Goal: Information Seeking & Learning: Learn about a topic

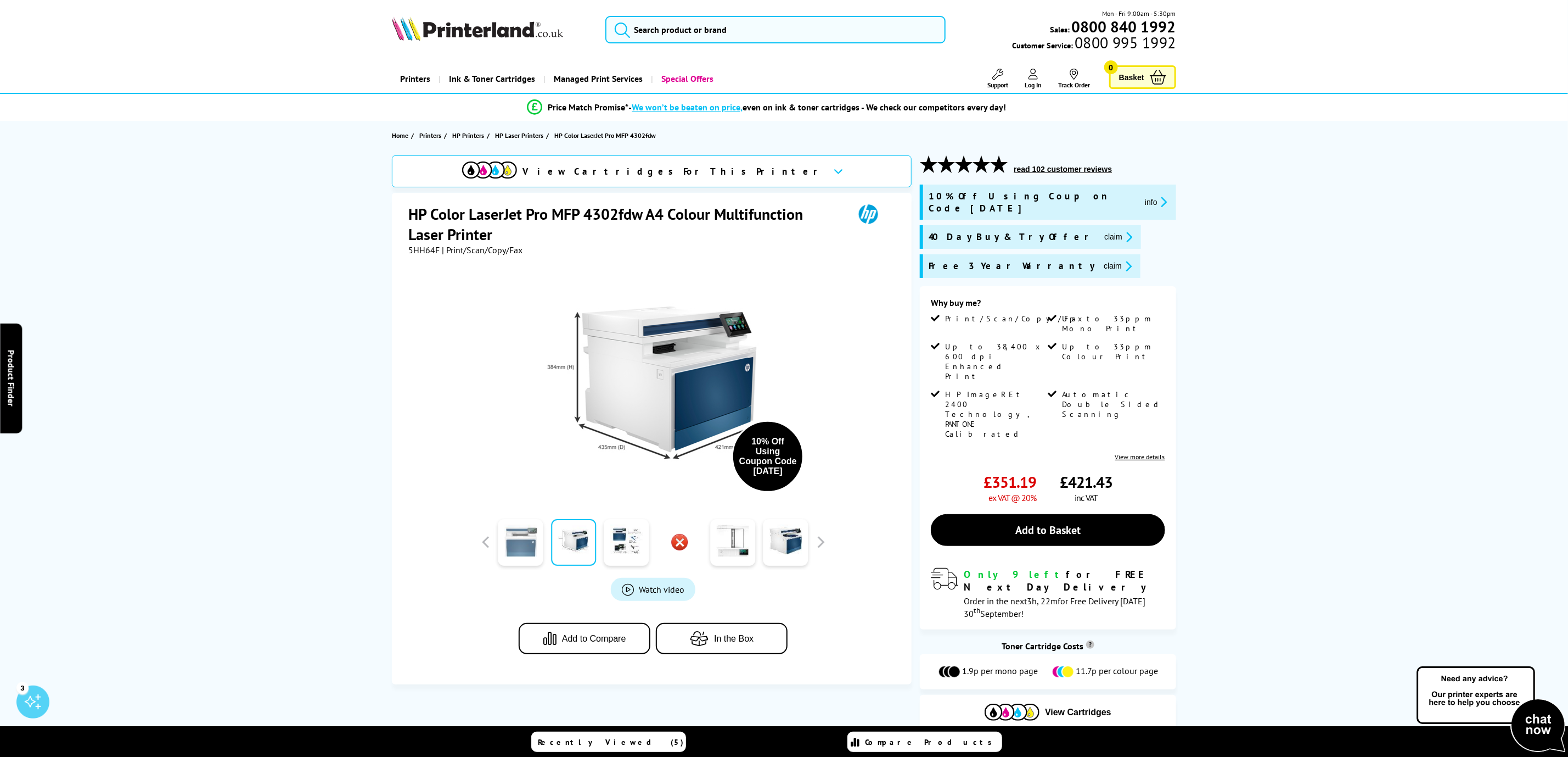
click at [512, 555] on link at bounding box center [521, 542] width 45 height 46
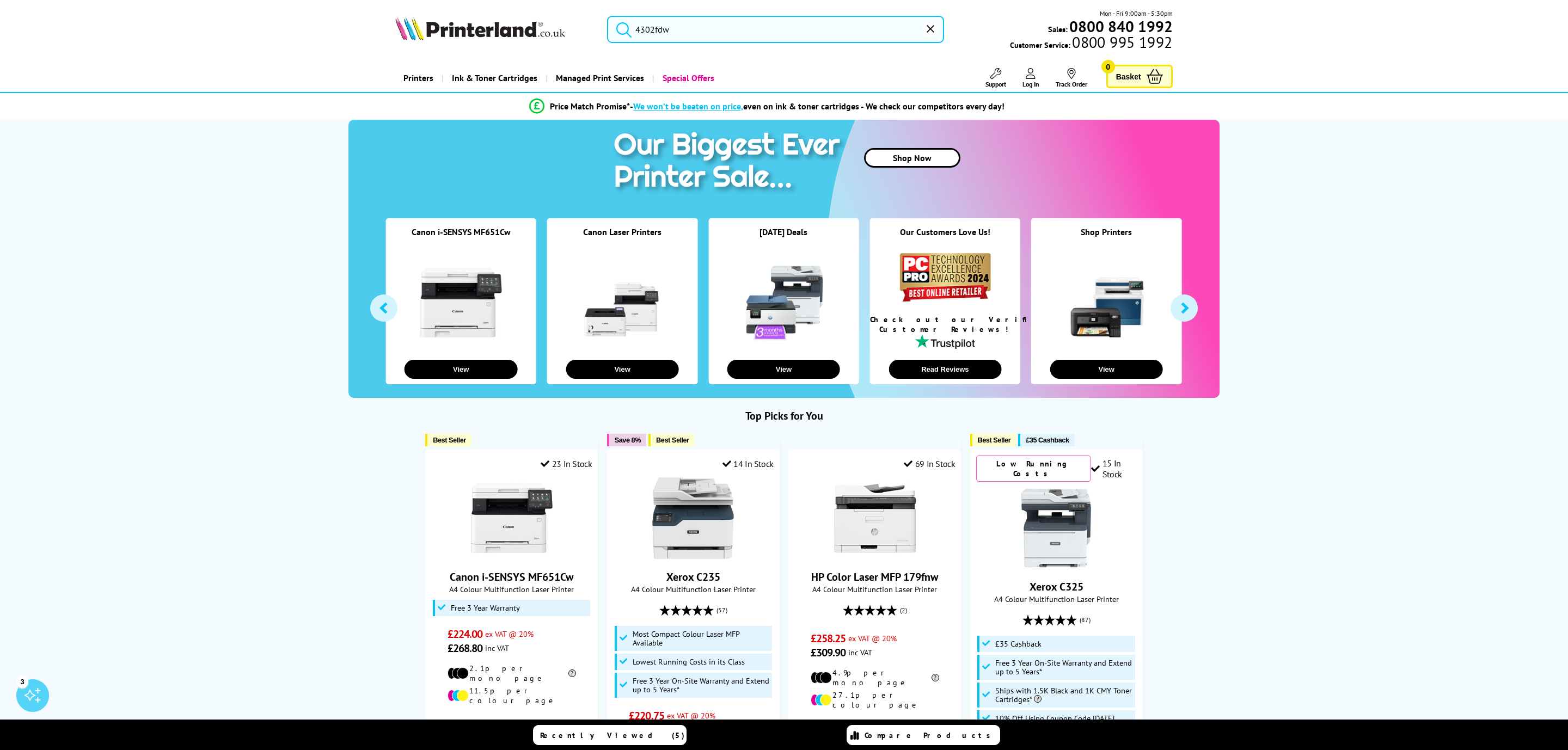
click at [678, 40] on input "4302fdw" at bounding box center [775, 29] width 337 height 28
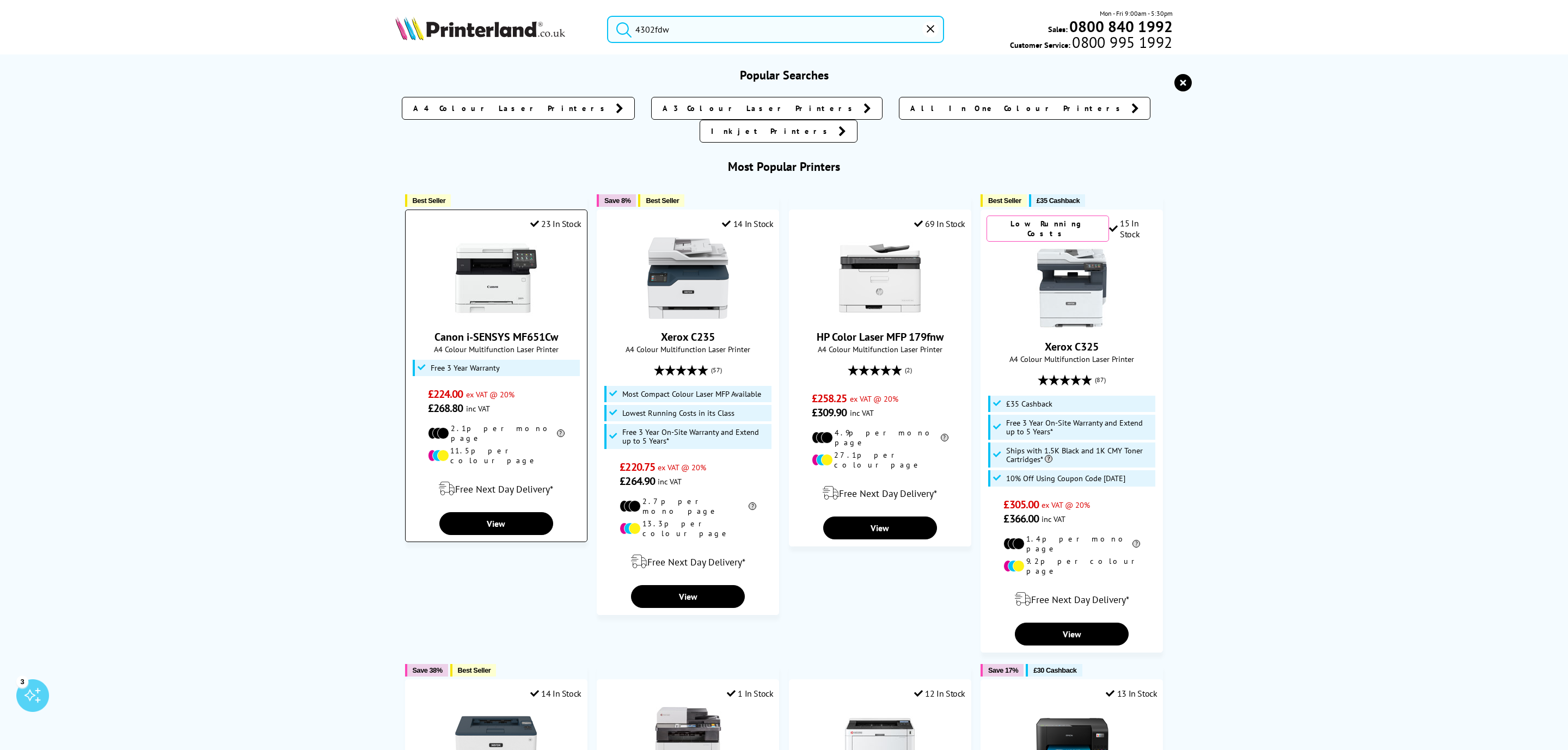
click at [516, 329] on link "Canon i-SENSYS MF651Cw" at bounding box center [496, 336] width 123 height 14
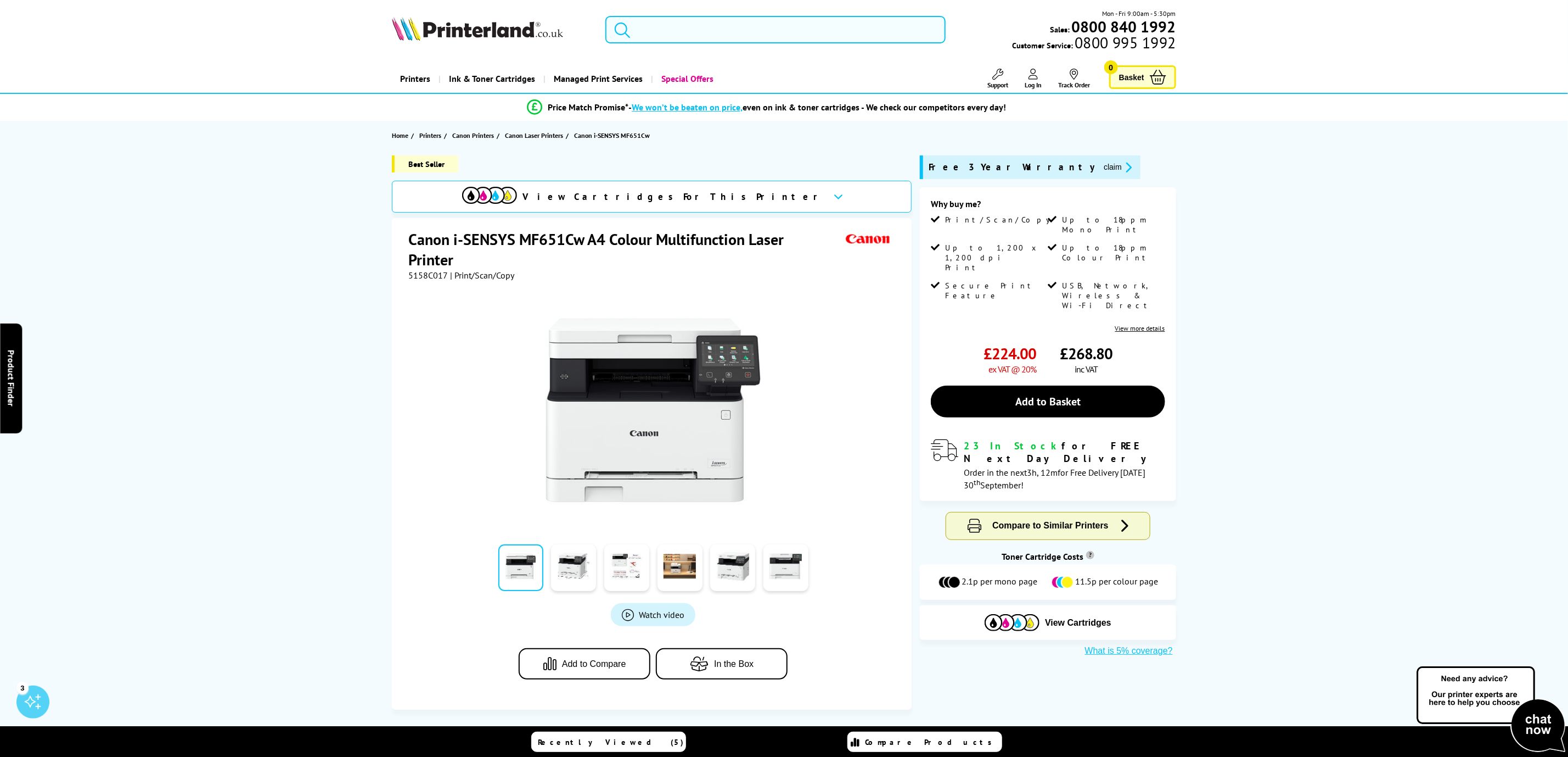
click at [636, 28] on form at bounding box center [775, 30] width 340 height 28
paste input "4302fdw"
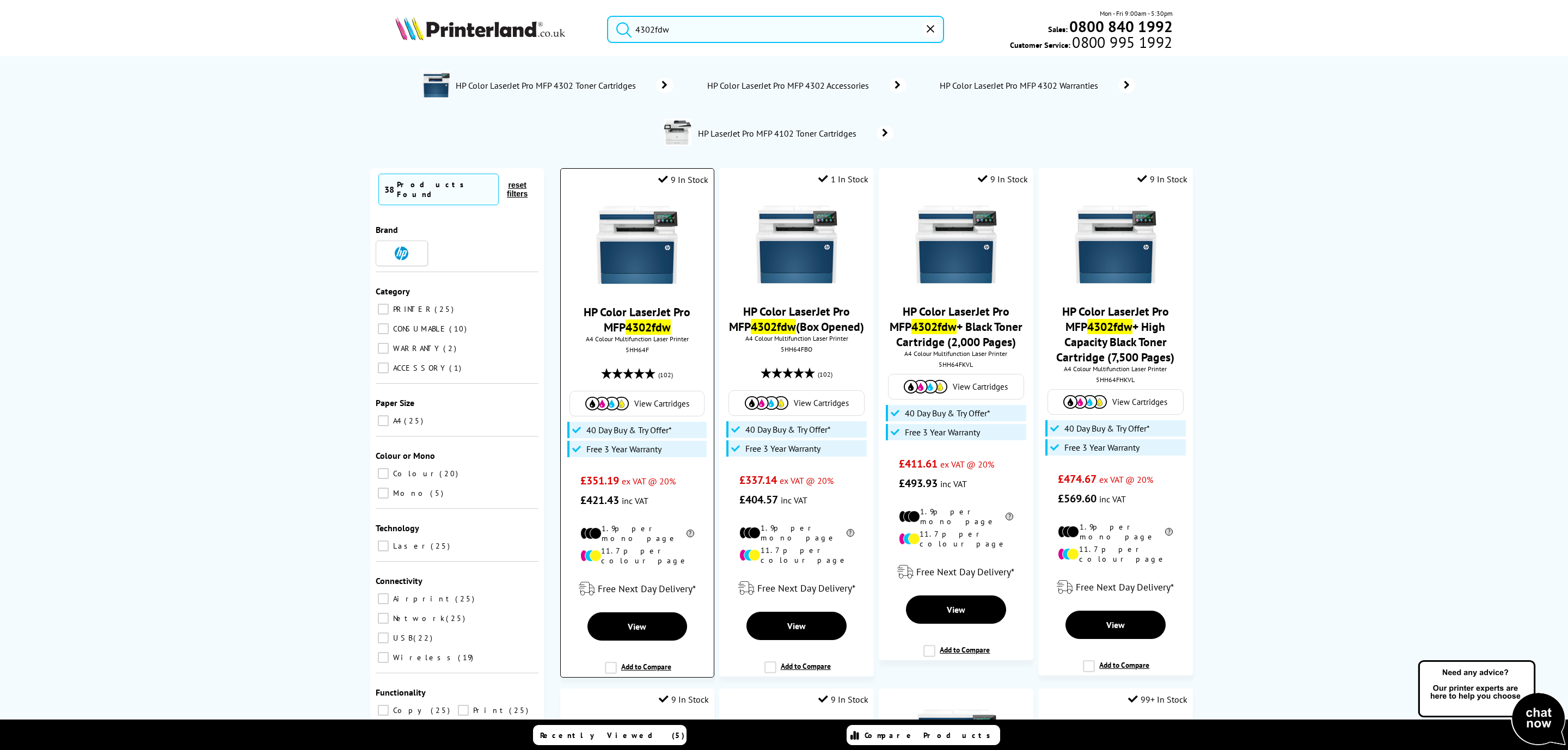
type input "4302fdw"
click at [632, 288] on picture at bounding box center [636, 283] width 82 height 11
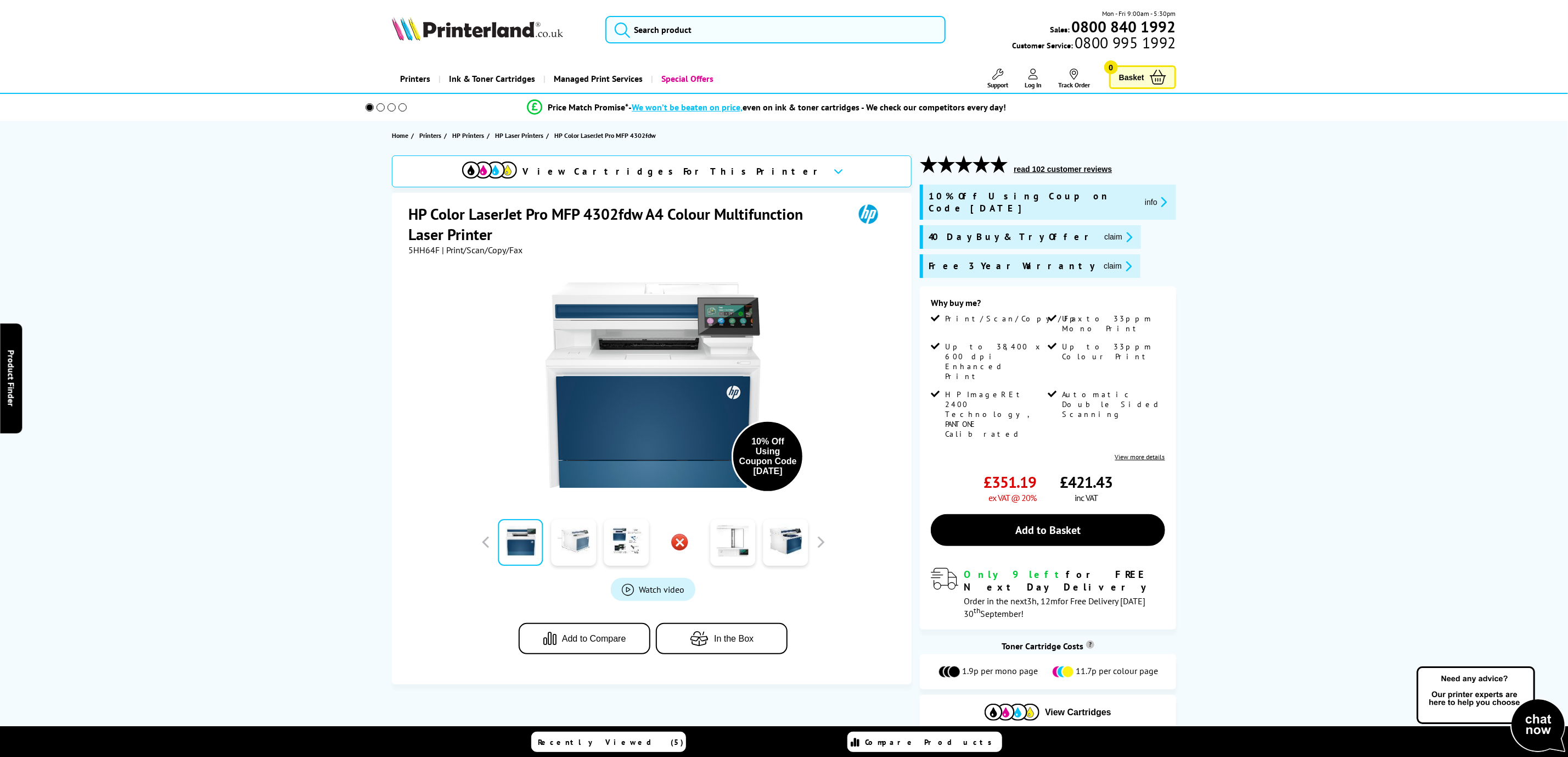
click at [582, 532] on link at bounding box center [574, 542] width 45 height 46
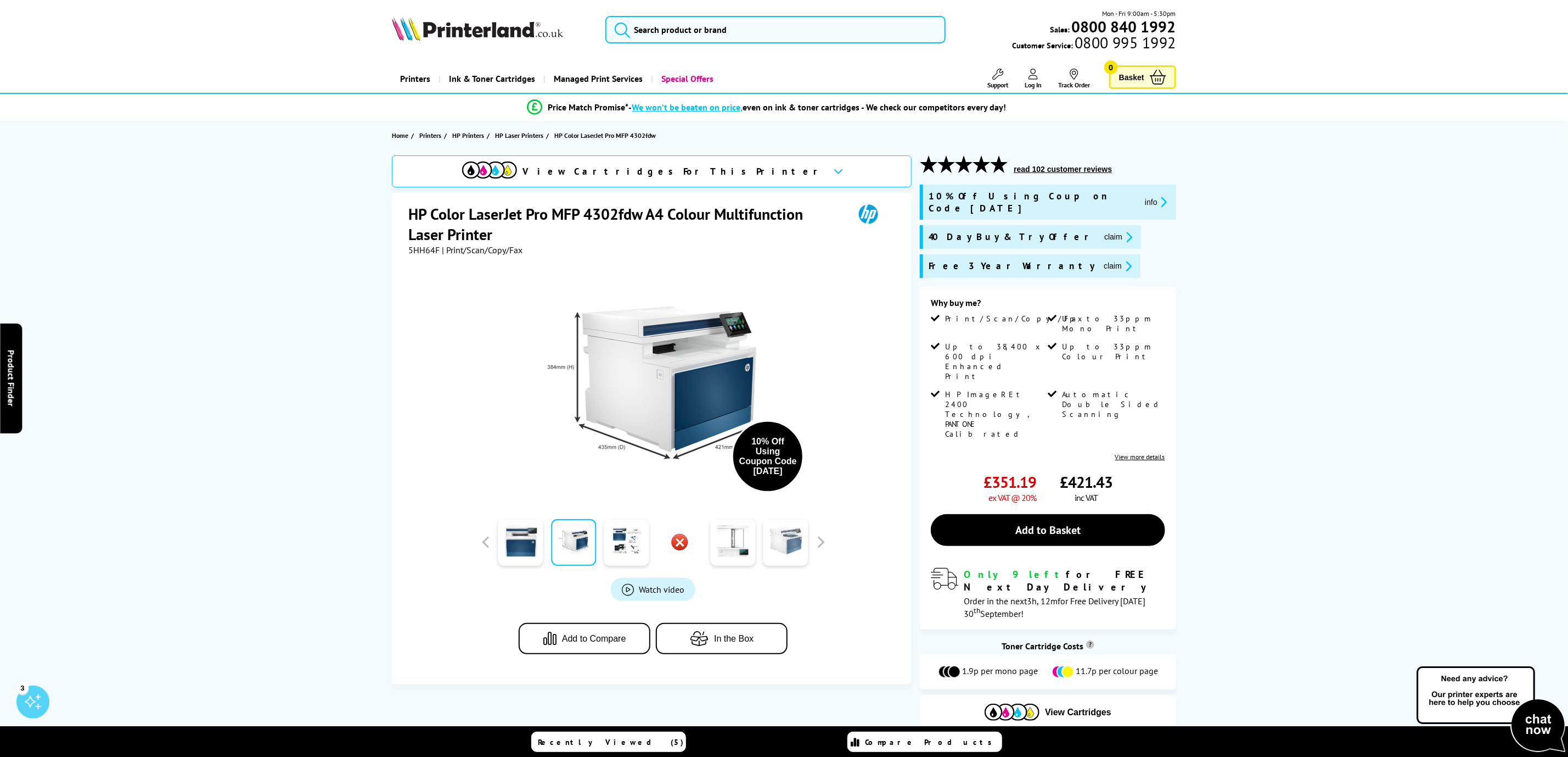
click at [781, 543] on link at bounding box center [785, 542] width 45 height 46
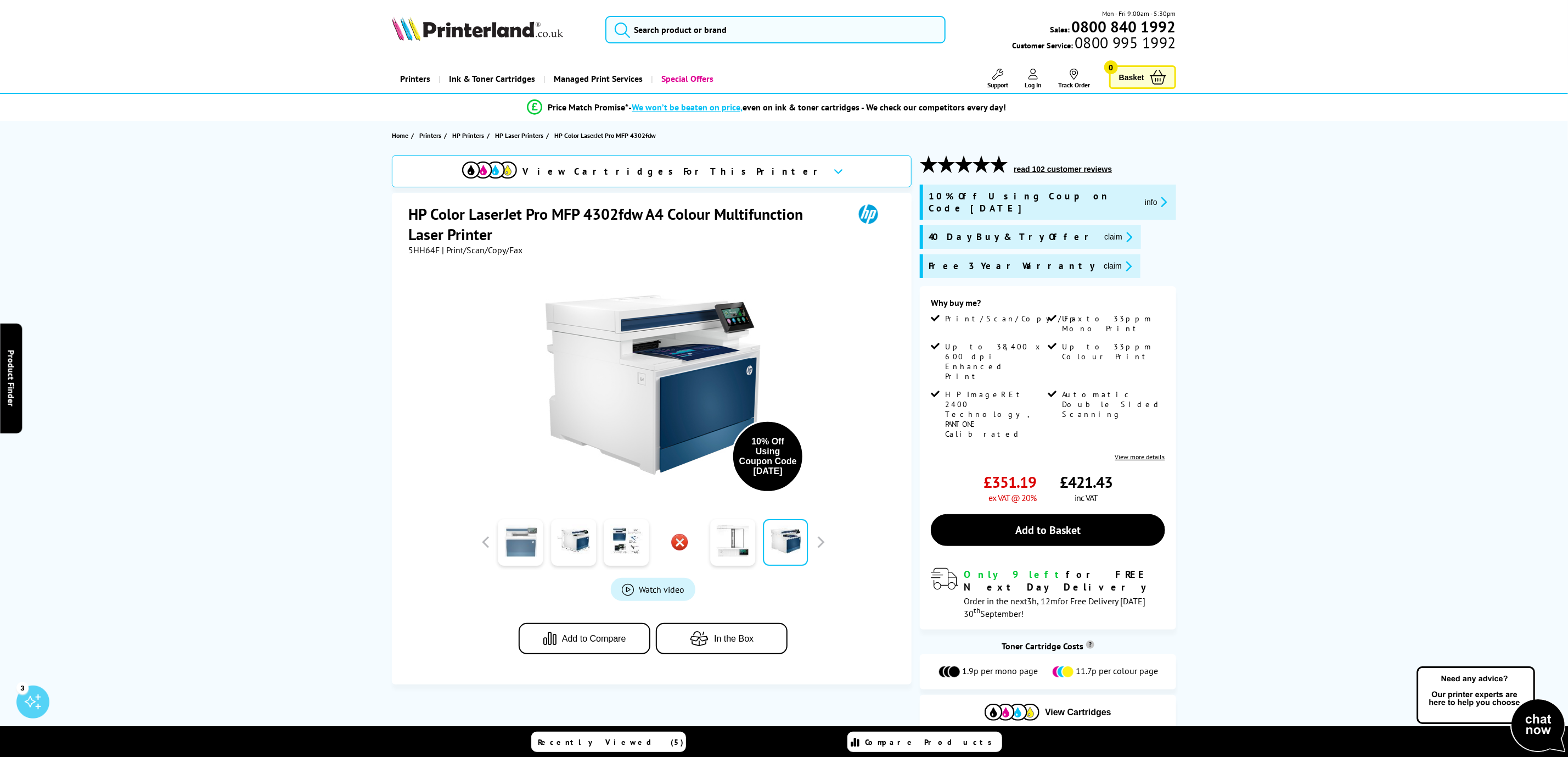
click at [517, 541] on link at bounding box center [521, 542] width 45 height 46
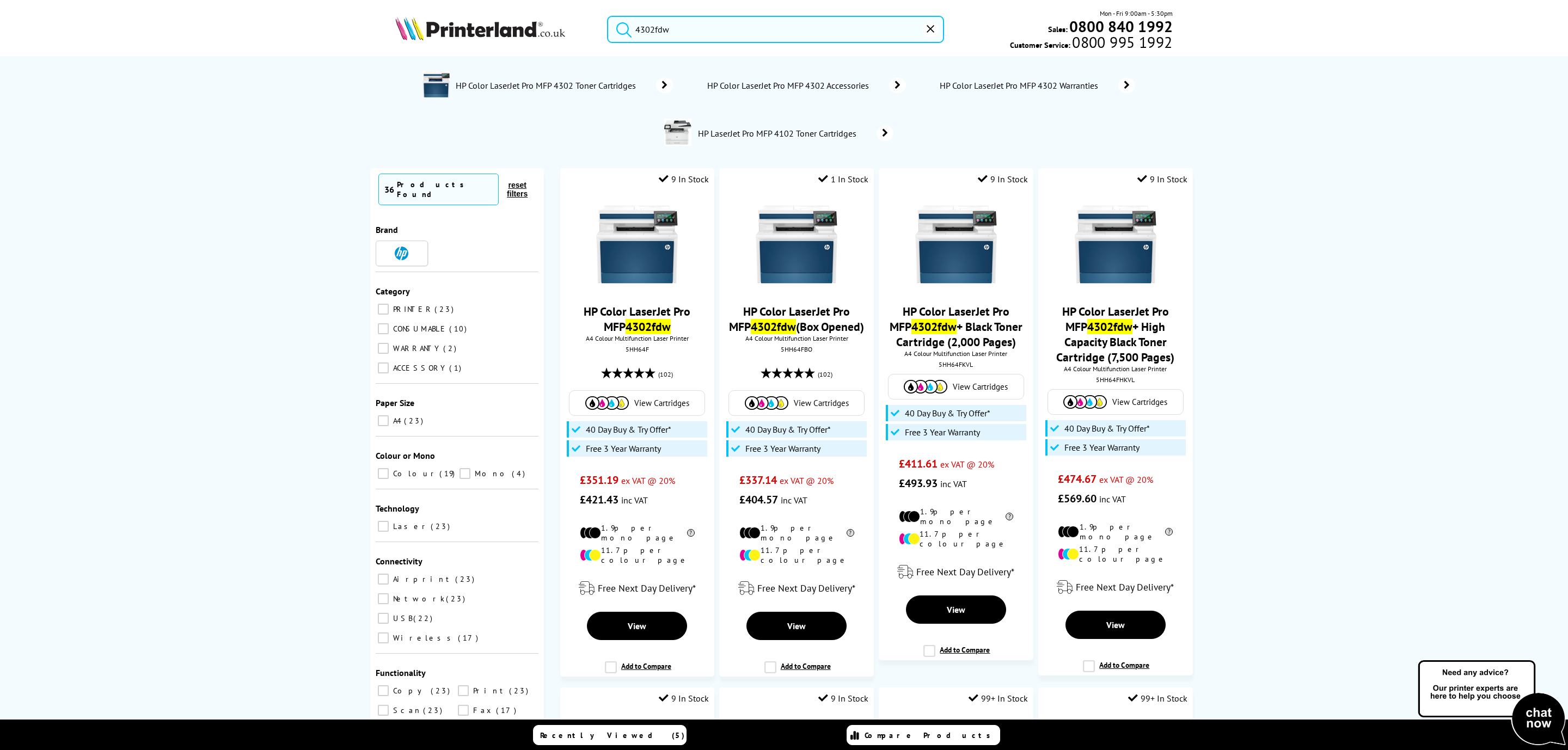
type input "4302fdw"
